Goal: Task Accomplishment & Management: Use online tool/utility

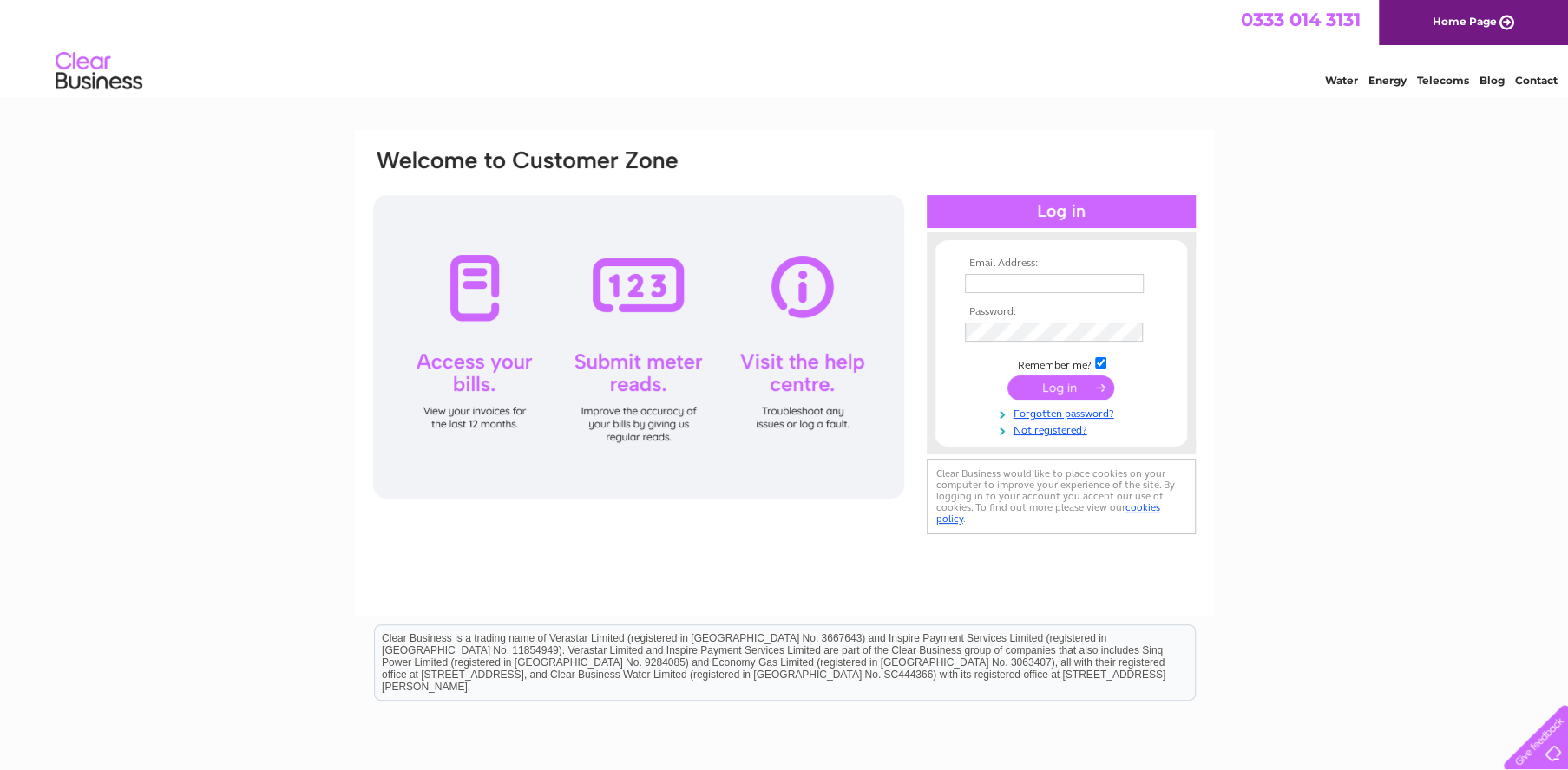
type input "scott@nautica-menswear.co.uk"
click at [1057, 390] on input "submit" at bounding box center [1061, 388] width 106 height 24
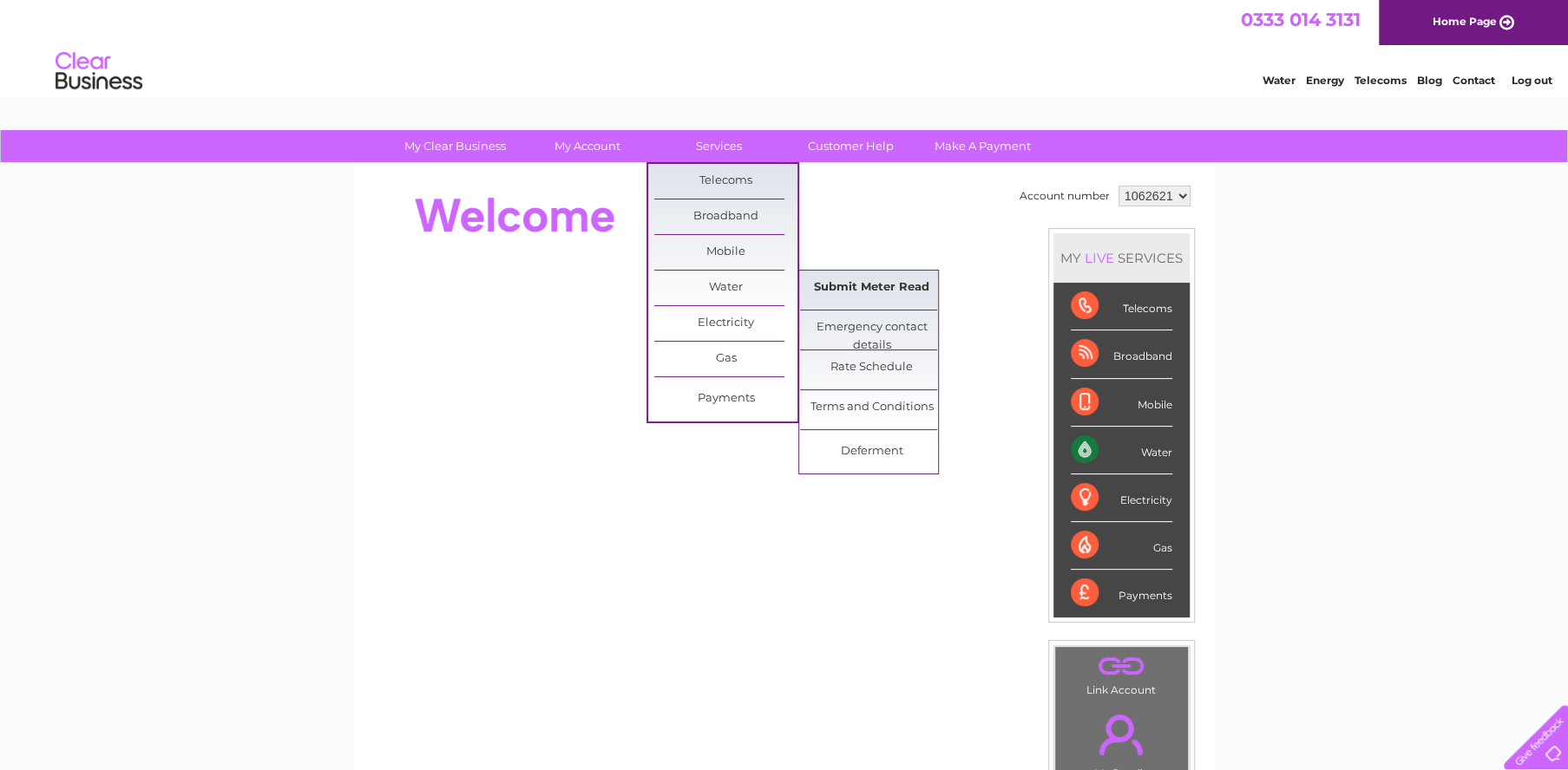
click at [893, 283] on link "Submit Meter Read" at bounding box center [872, 288] width 143 height 35
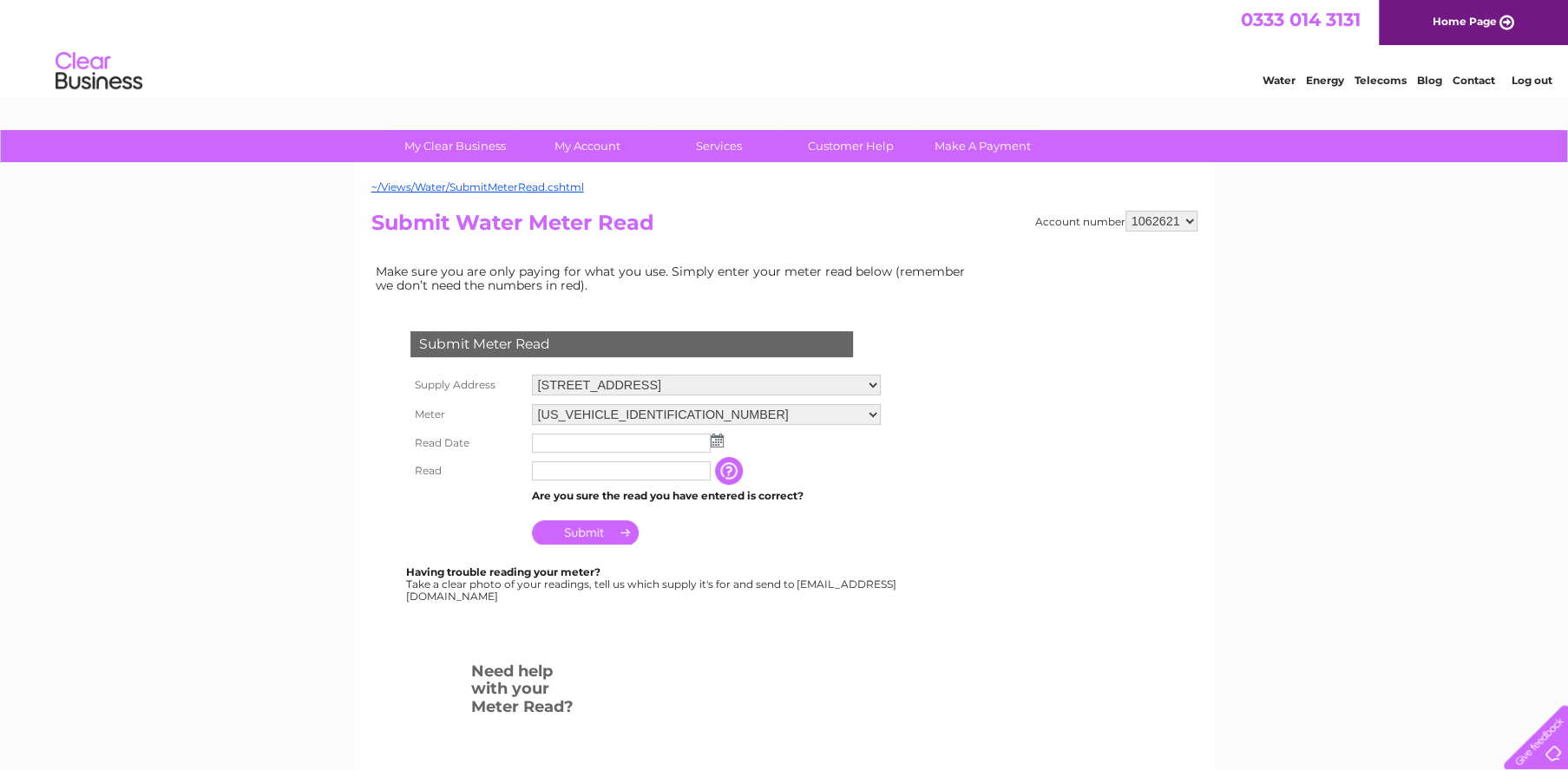
click at [713, 442] on img at bounding box center [717, 440] width 13 height 14
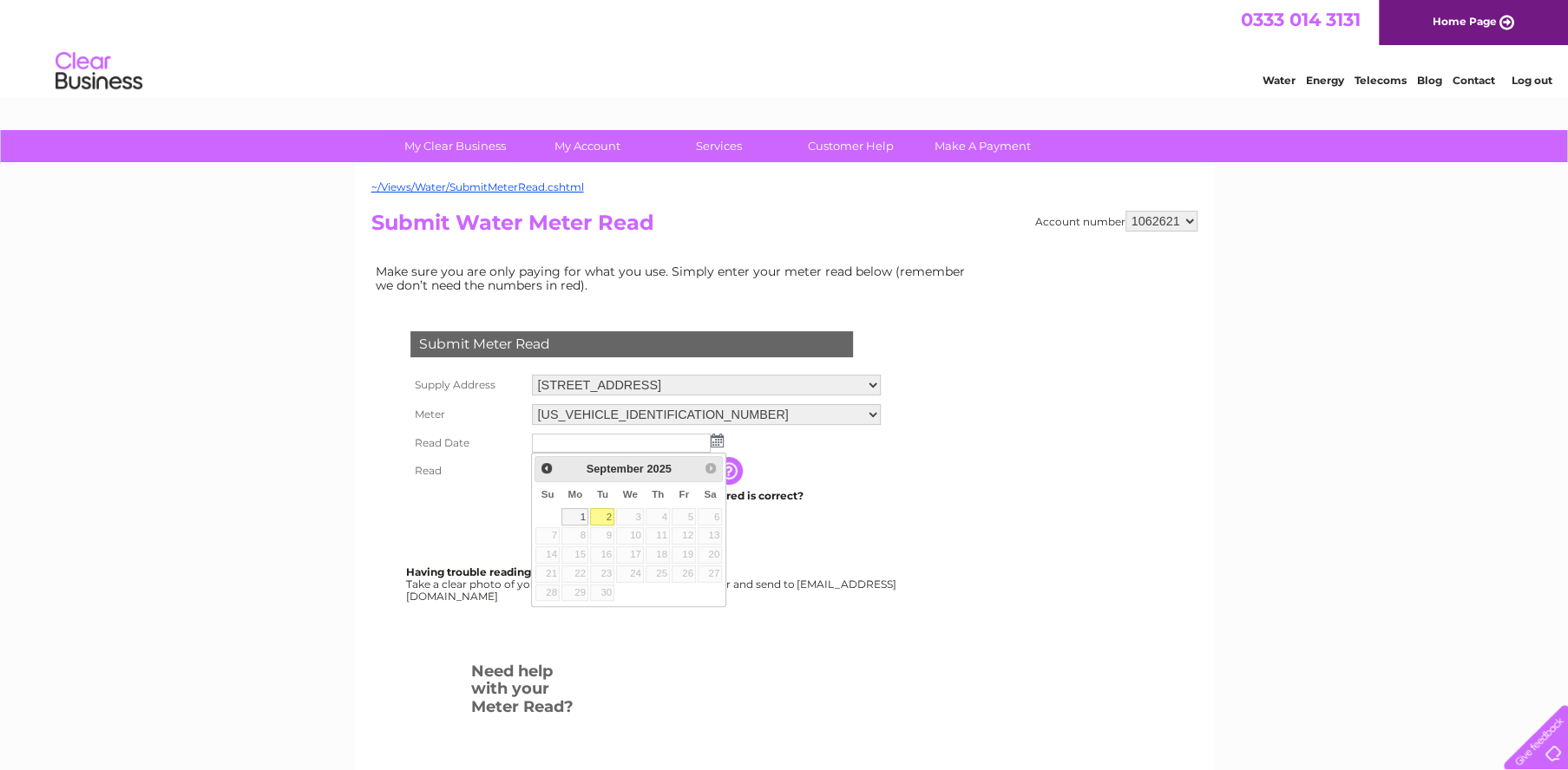
click at [607, 520] on link "2" at bounding box center [602, 517] width 24 height 17
type input "[DATE]"
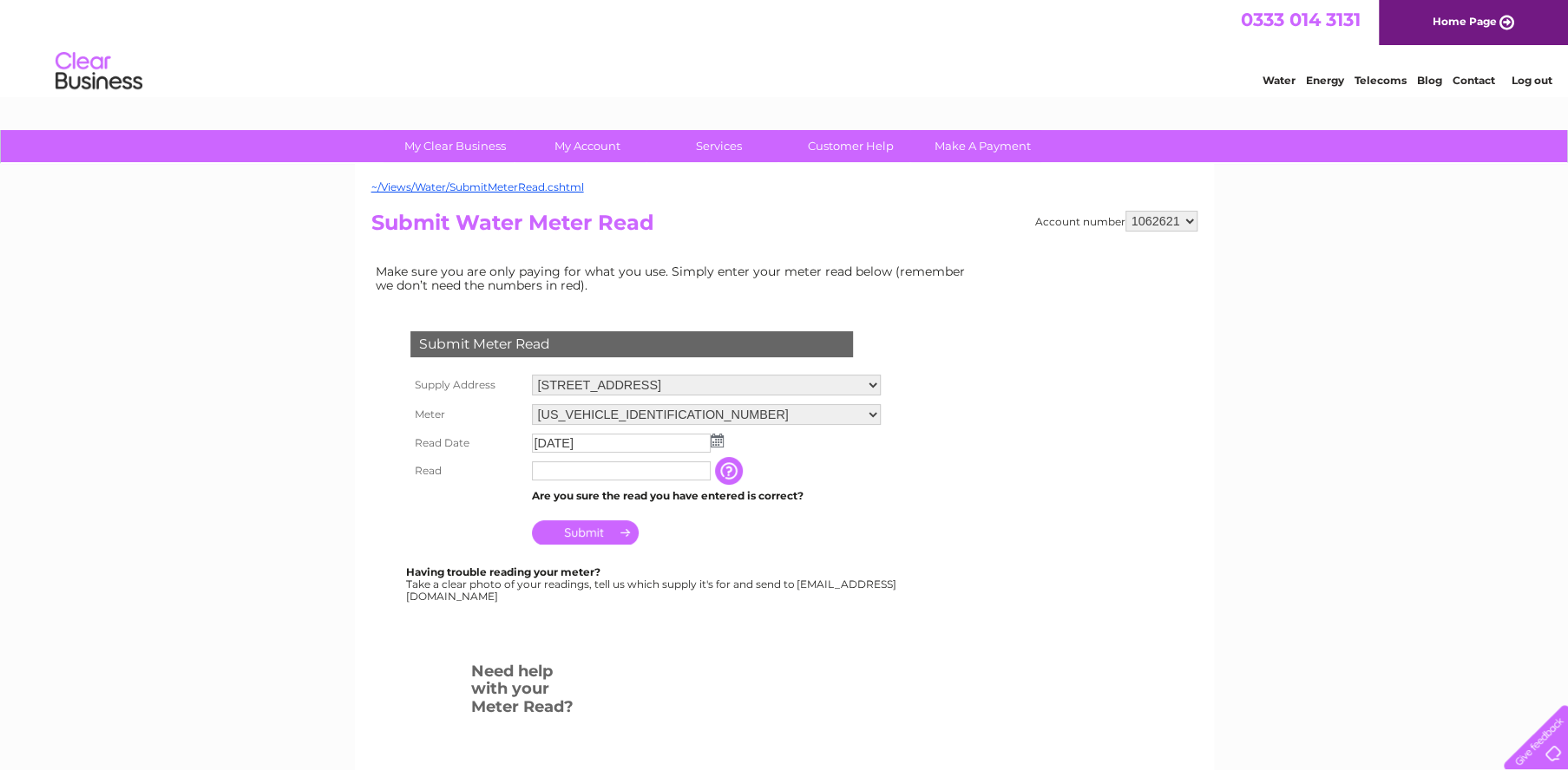
click at [601, 470] on input "text" at bounding box center [621, 470] width 179 height 19
type input "192"
click at [590, 529] on input "Submit" at bounding box center [585, 534] width 106 height 24
